Goal: Information Seeking & Learning: Learn about a topic

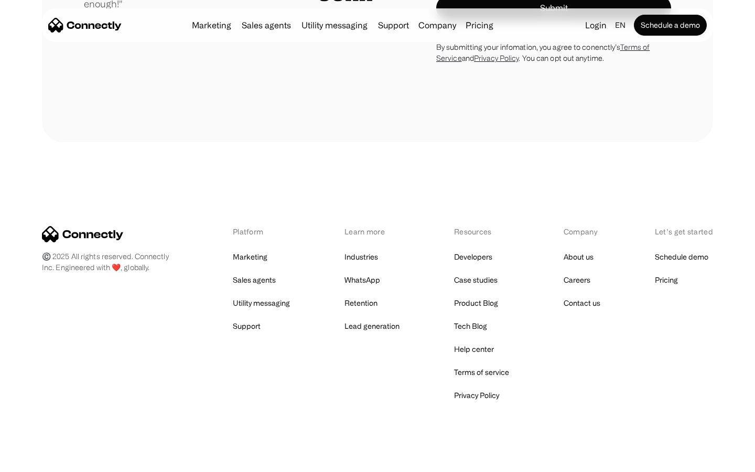
scroll to position [2970, 0]
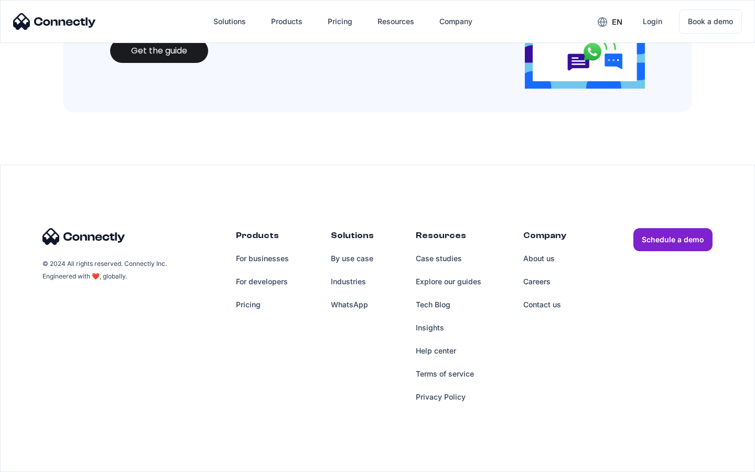
scroll to position [1140, 0]
